Goal: Register for event/course

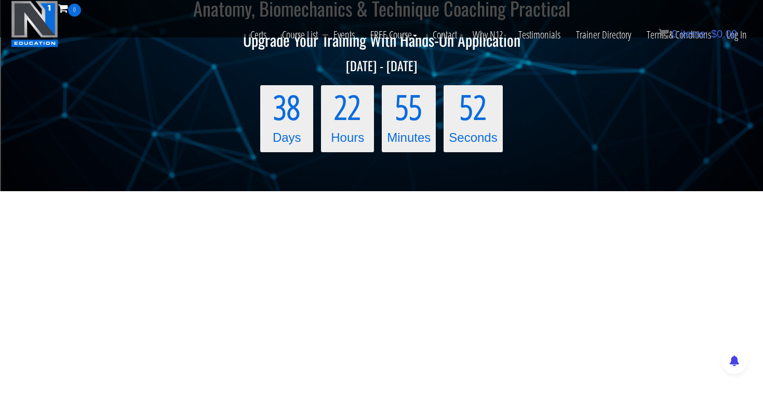
scroll to position [293, 0]
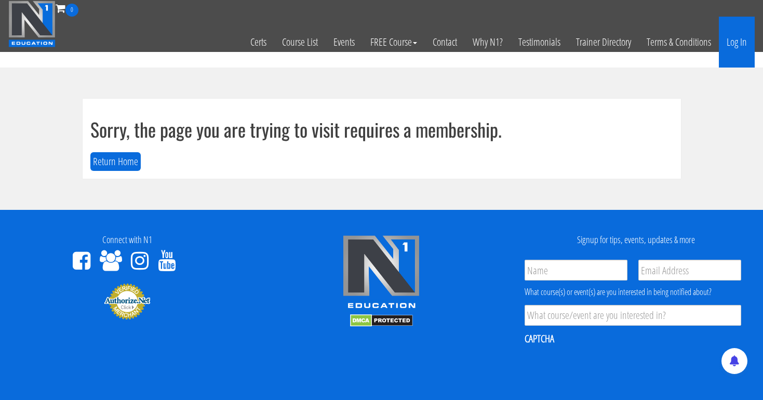
click at [736, 42] on link "Log In" at bounding box center [737, 42] width 36 height 51
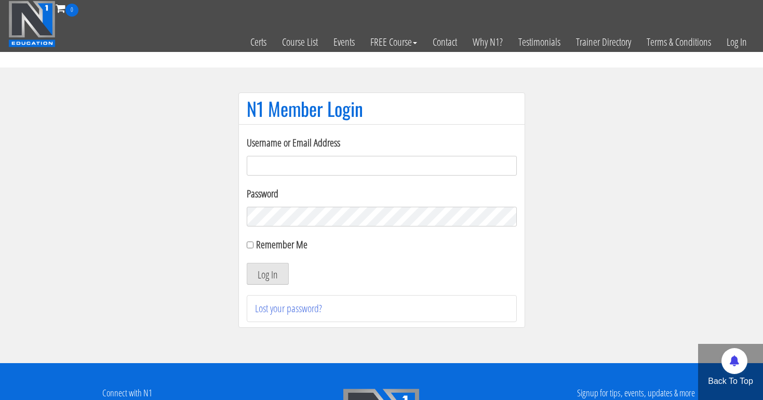
type input "tpweimar@me.com"
click at [267, 274] on button "Log In" at bounding box center [268, 274] width 42 height 22
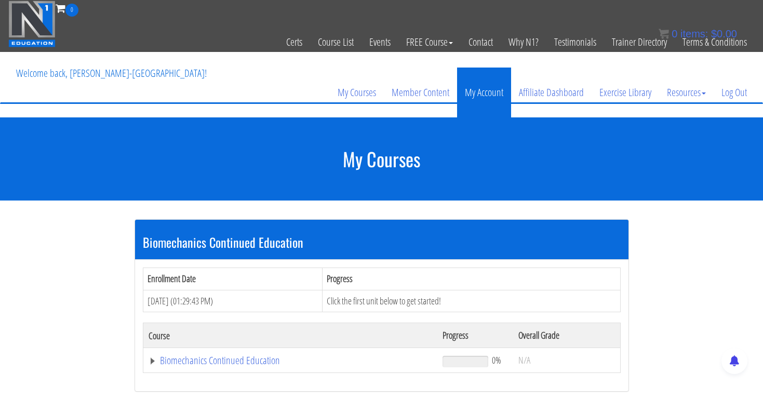
click at [491, 90] on link "My Account" at bounding box center [484, 93] width 54 height 50
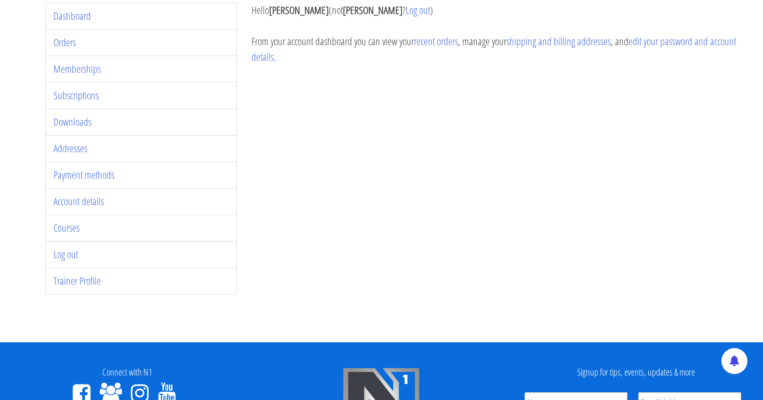
scroll to position [153, 0]
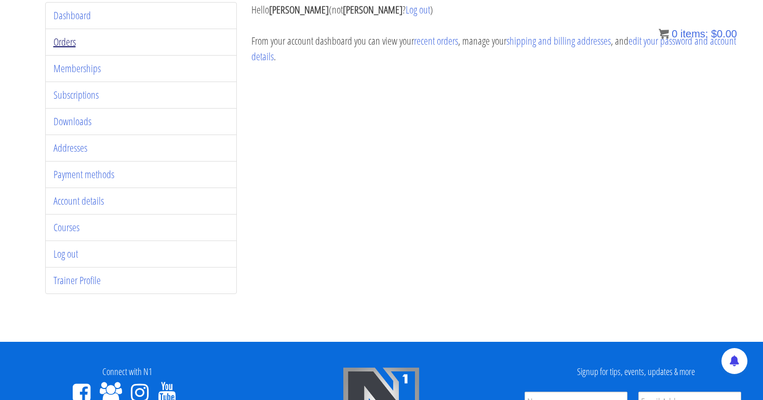
click at [68, 43] on link "Orders" at bounding box center [64, 42] width 22 height 14
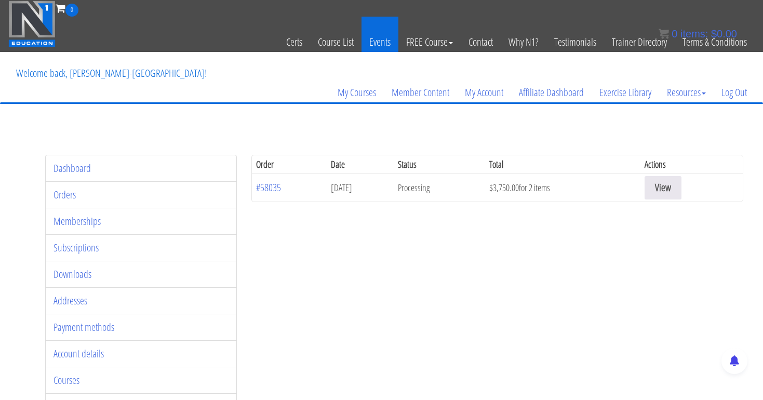
click at [376, 42] on link "Events" at bounding box center [379, 42] width 37 height 51
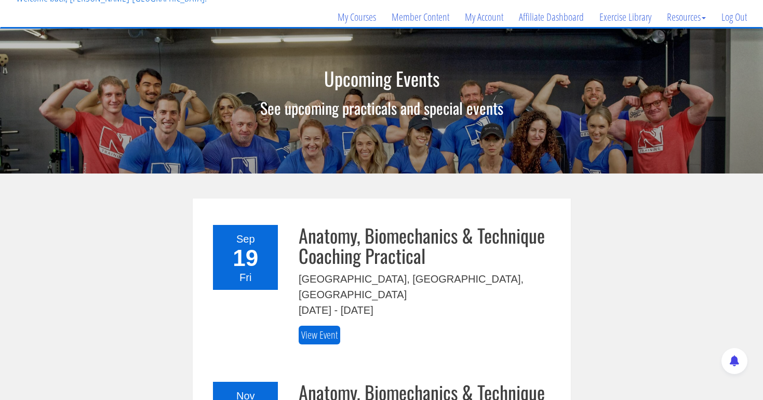
scroll to position [101, 0]
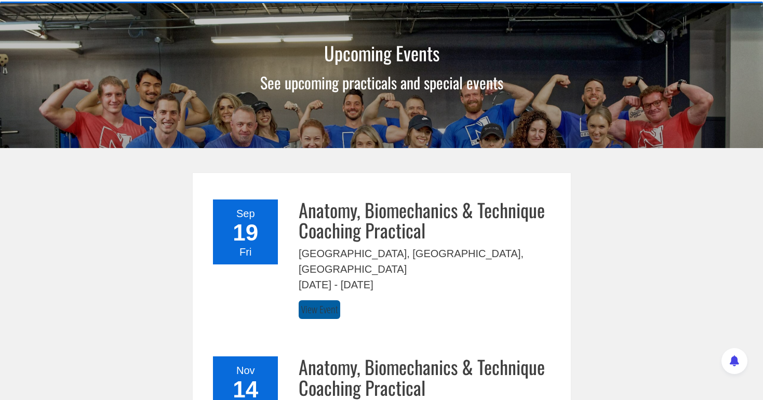
click at [315, 300] on link "View Event" at bounding box center [320, 309] width 42 height 19
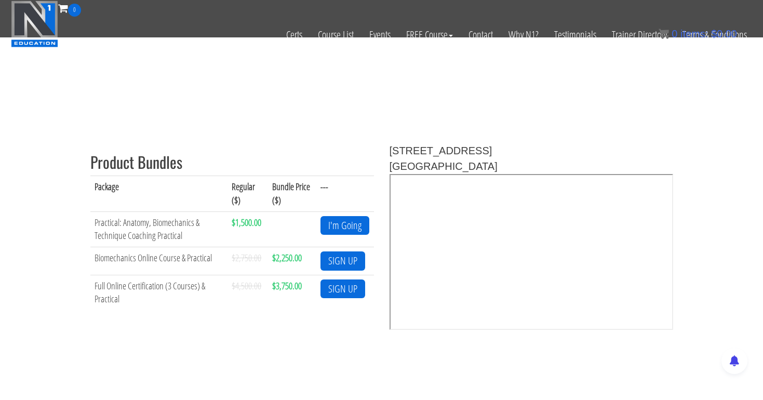
scroll to position [400, 0]
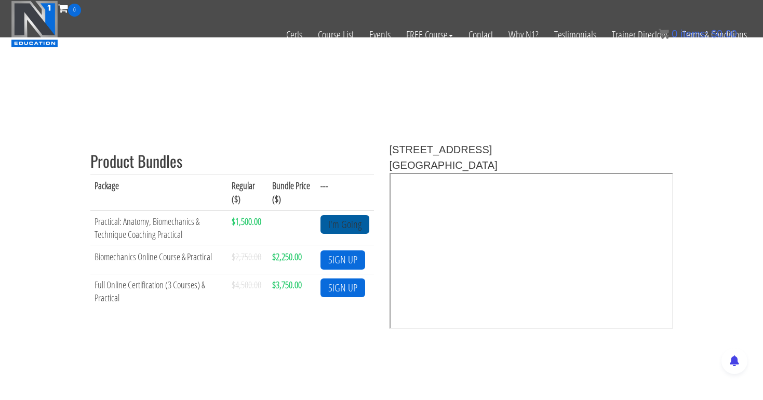
click at [346, 223] on link "I'm Going" at bounding box center [344, 224] width 49 height 19
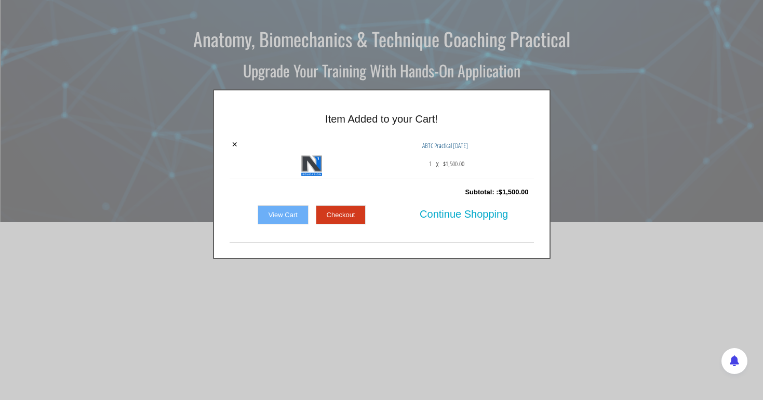
scroll to position [139, 0]
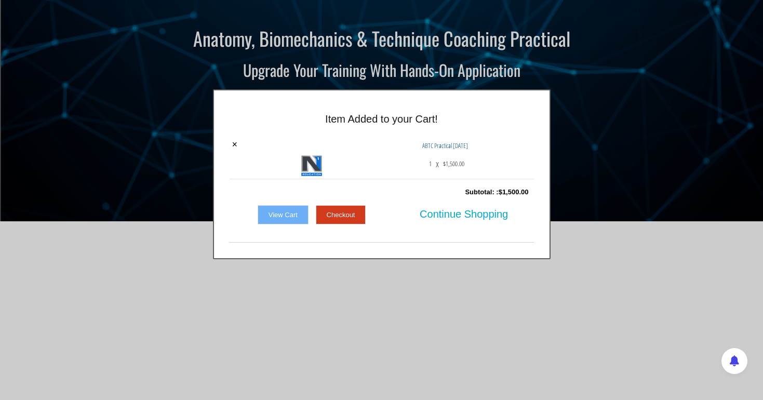
click at [673, 330] on div at bounding box center [381, 200] width 763 height 400
